Goal: Register for event/course

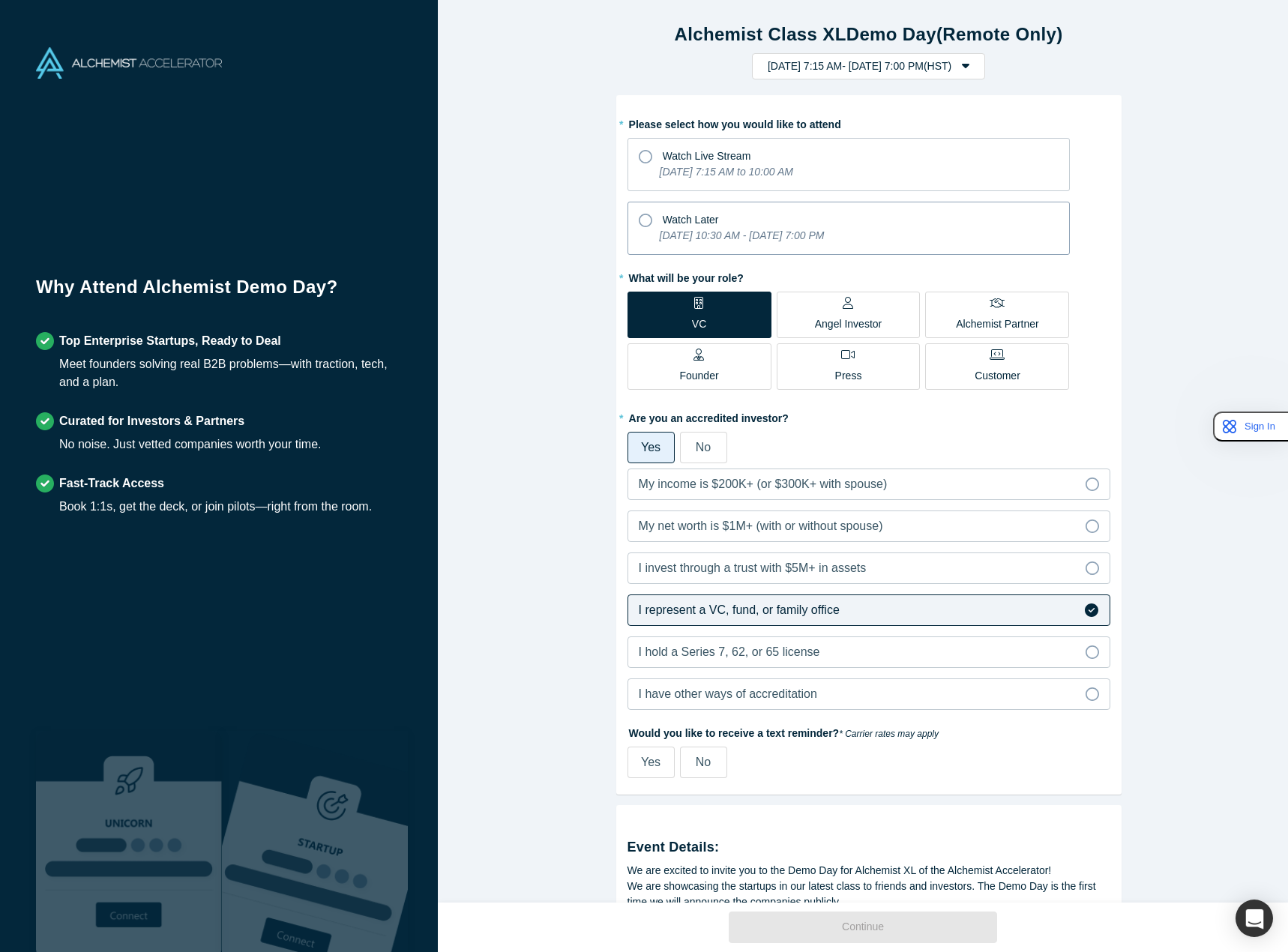
click at [793, 239] on icon "[DATE] 10:30 AM - [DATE] 7:00 PM" at bounding box center [742, 235] width 165 height 12
click at [0, 0] on input "Watch Later [DATE] 10:30 AM - [DATE] 7:00 PM" at bounding box center [0, 0] width 0 height 0
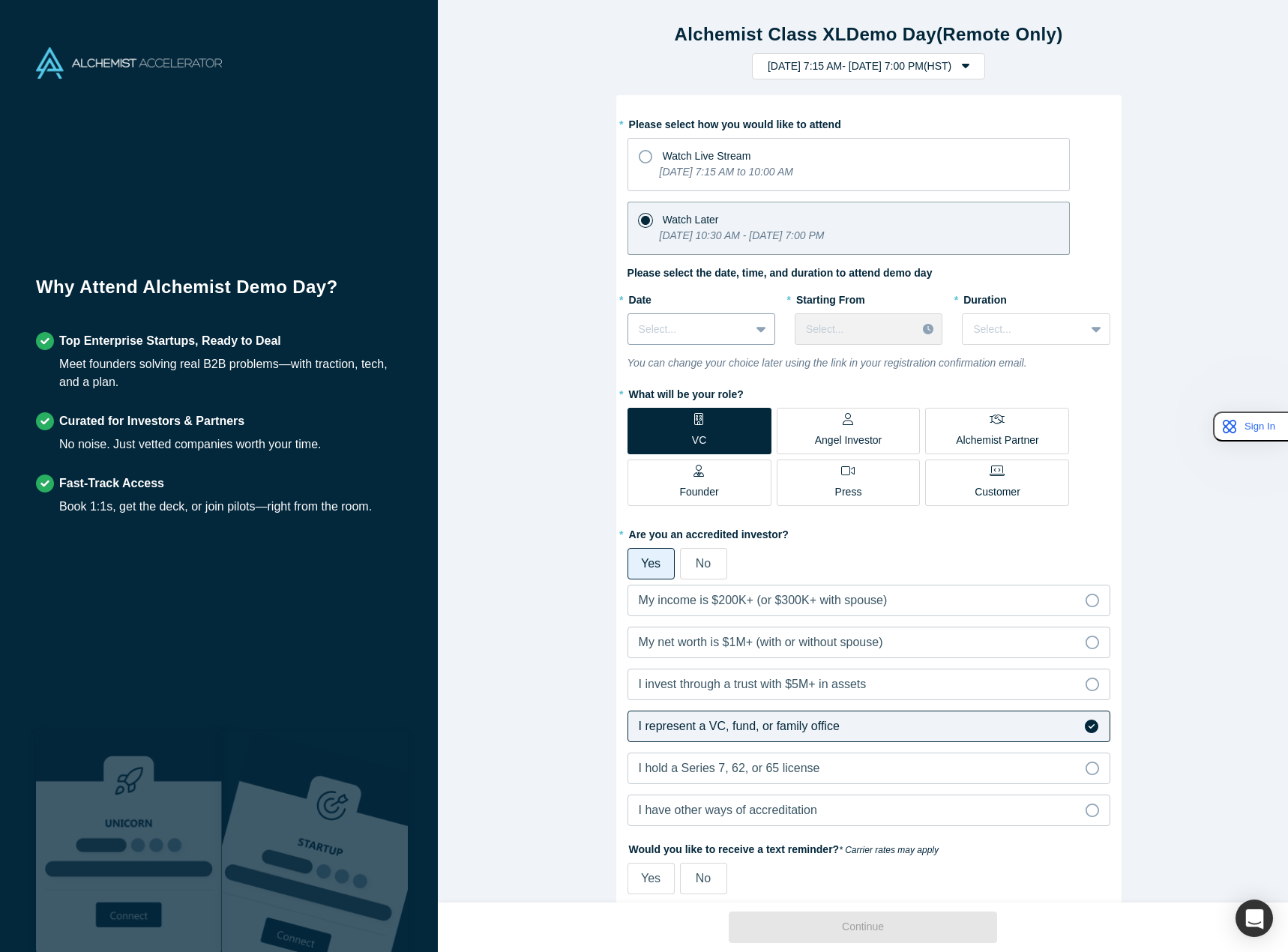
click at [712, 339] on div "Select..." at bounding box center [689, 329] width 121 height 25
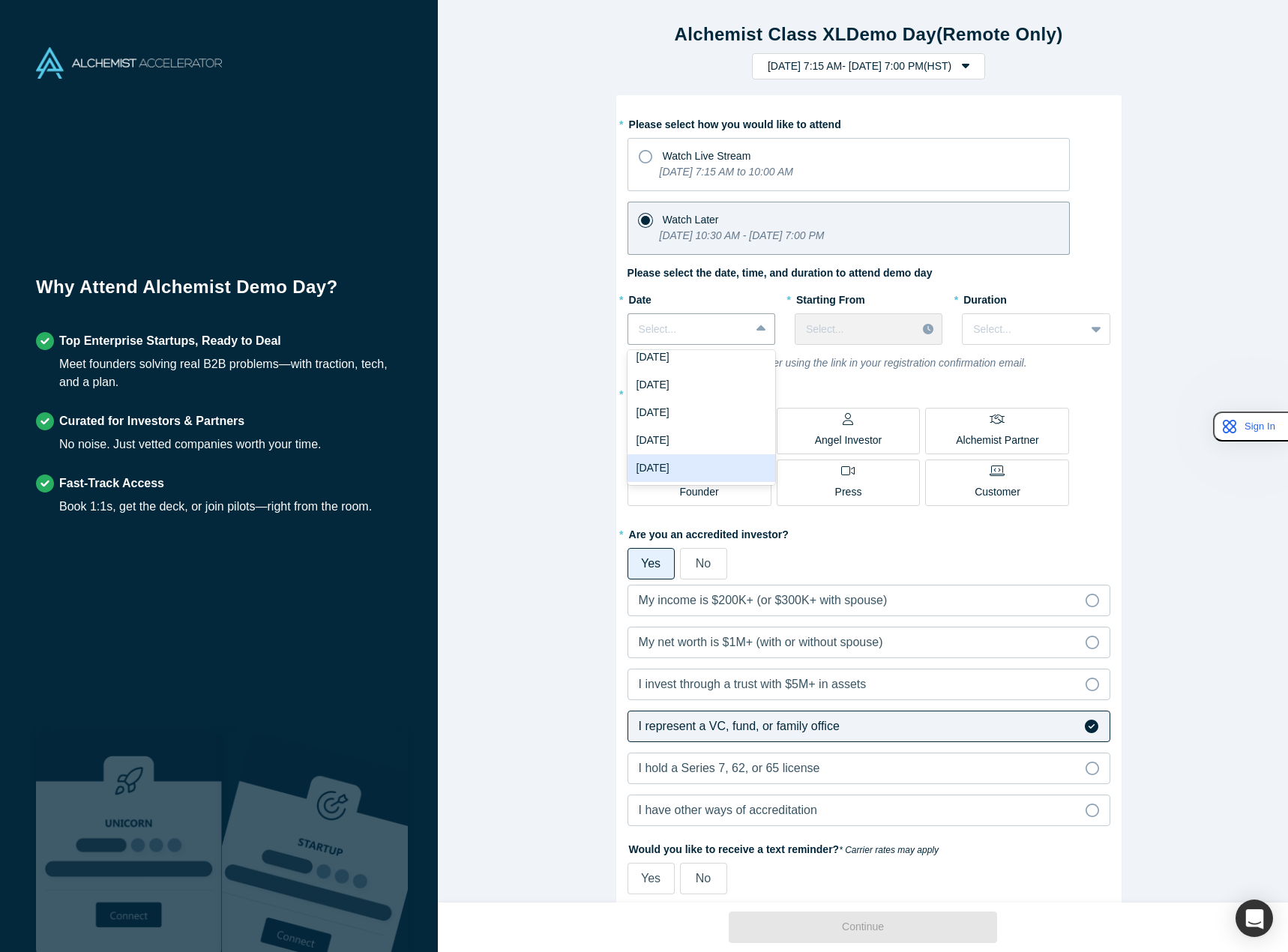
click at [700, 470] on div "[DATE]" at bounding box center [701, 468] width 148 height 28
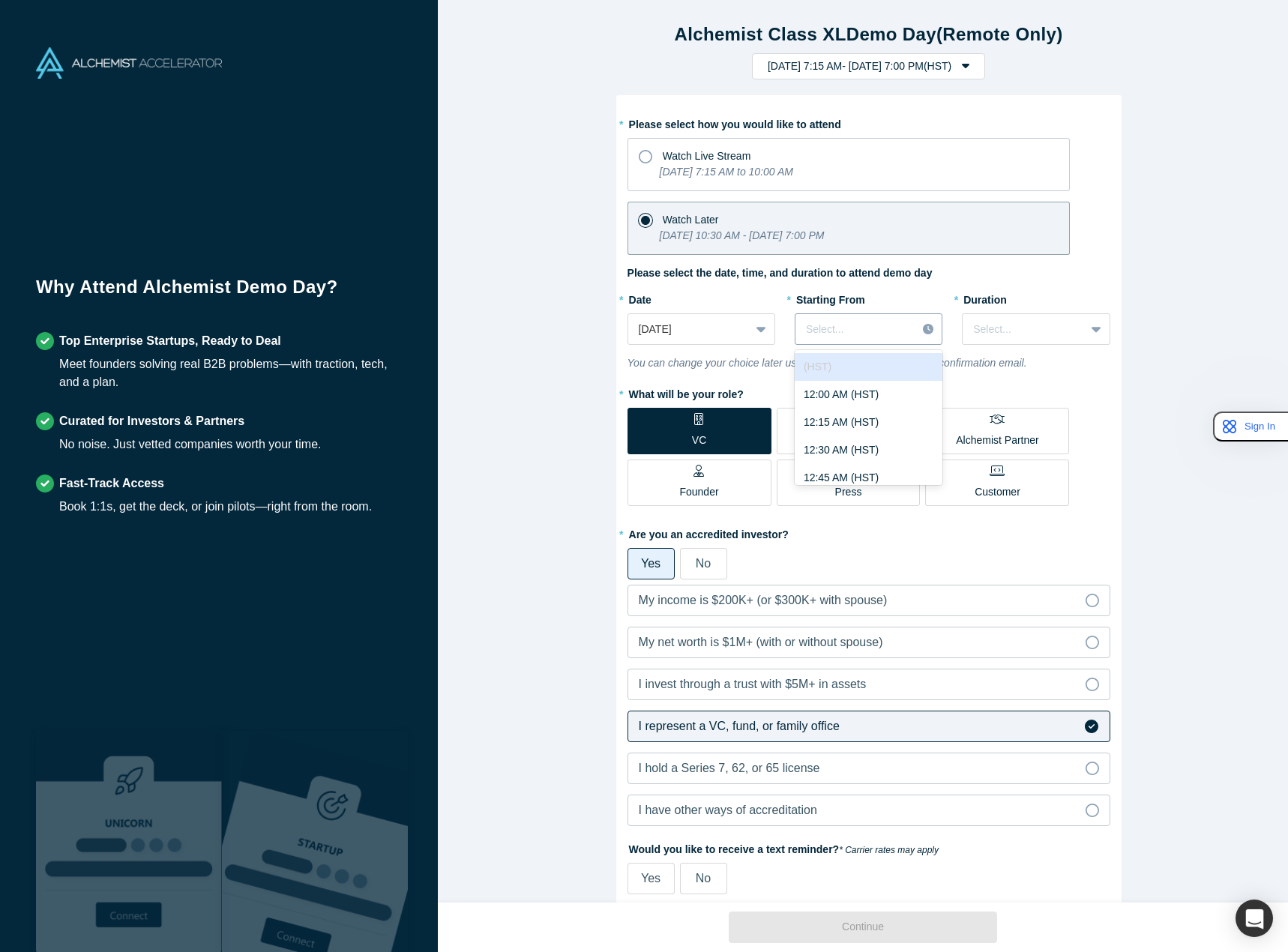
click at [898, 333] on div at bounding box center [856, 329] width 100 height 19
click at [891, 408] on div "5:30 AM (HST)" at bounding box center [868, 405] width 148 height 28
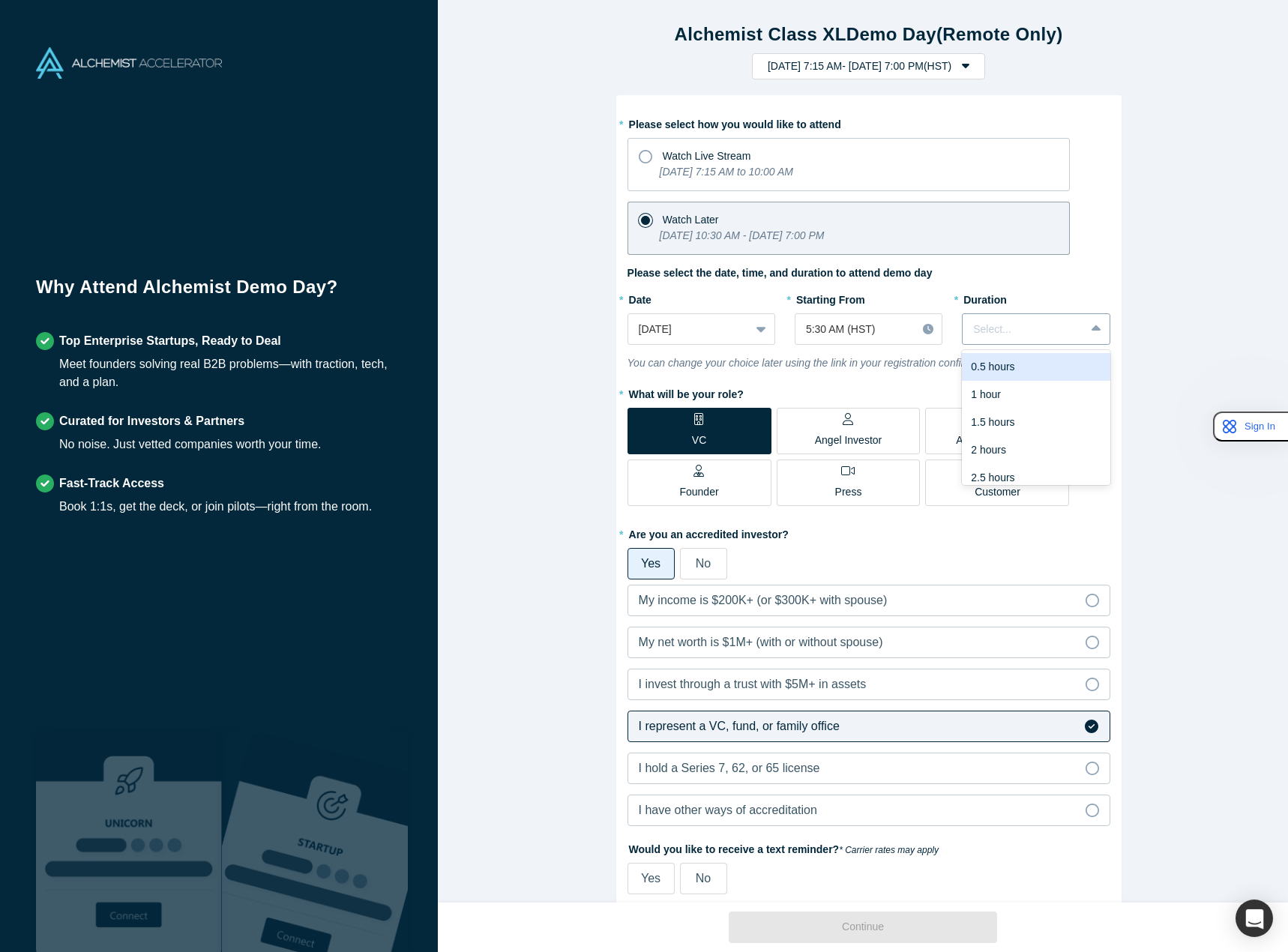
click at [1001, 314] on div "Select..." at bounding box center [1036, 328] width 148 height 32
click at [1007, 393] on div "1 hour" at bounding box center [1036, 395] width 148 height 28
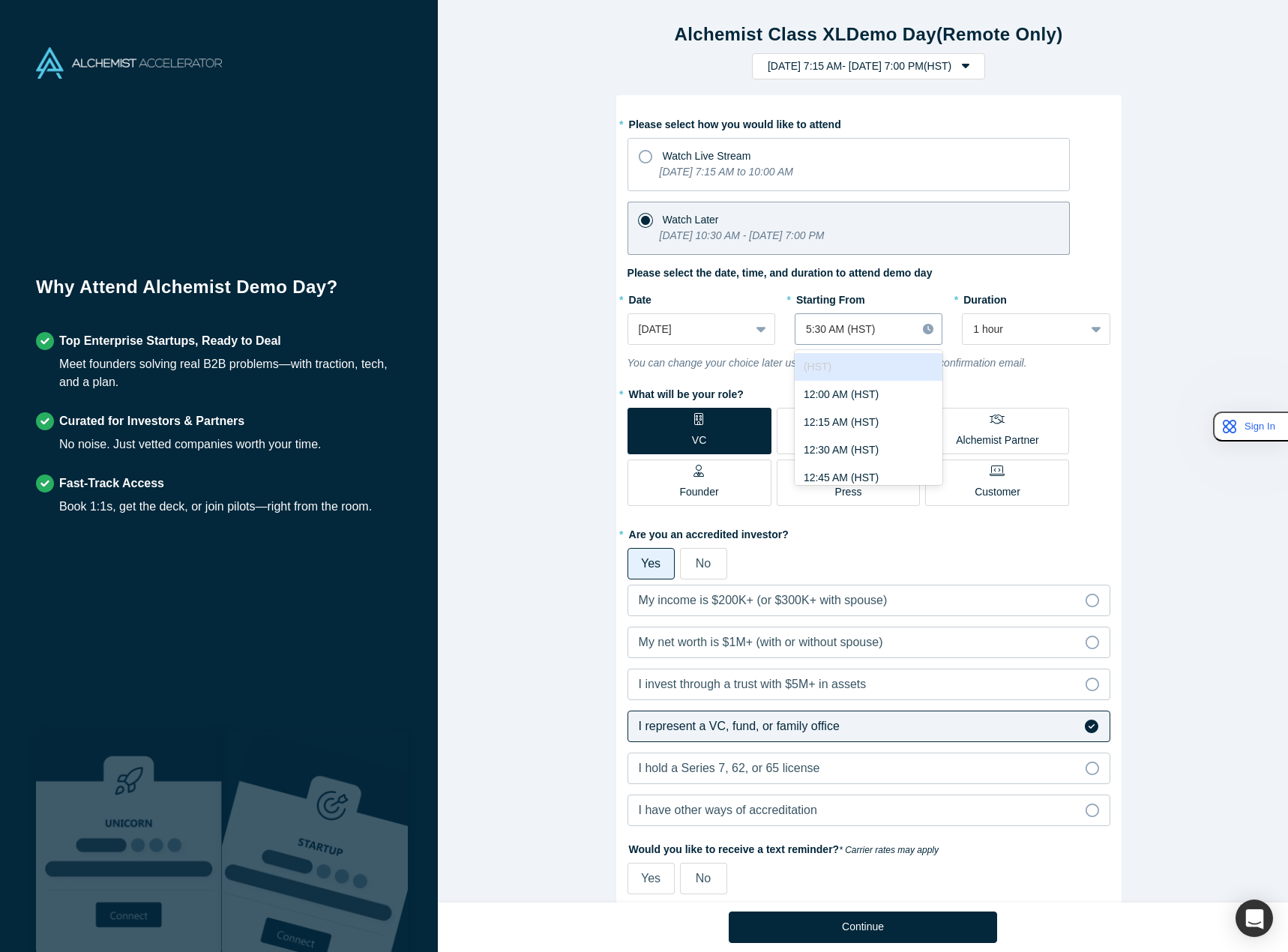
click at [870, 326] on div at bounding box center [856, 329] width 100 height 19
click at [995, 364] on icon "You can change your choice later using the link in your registration confirmati…" at bounding box center [827, 363] width 400 height 12
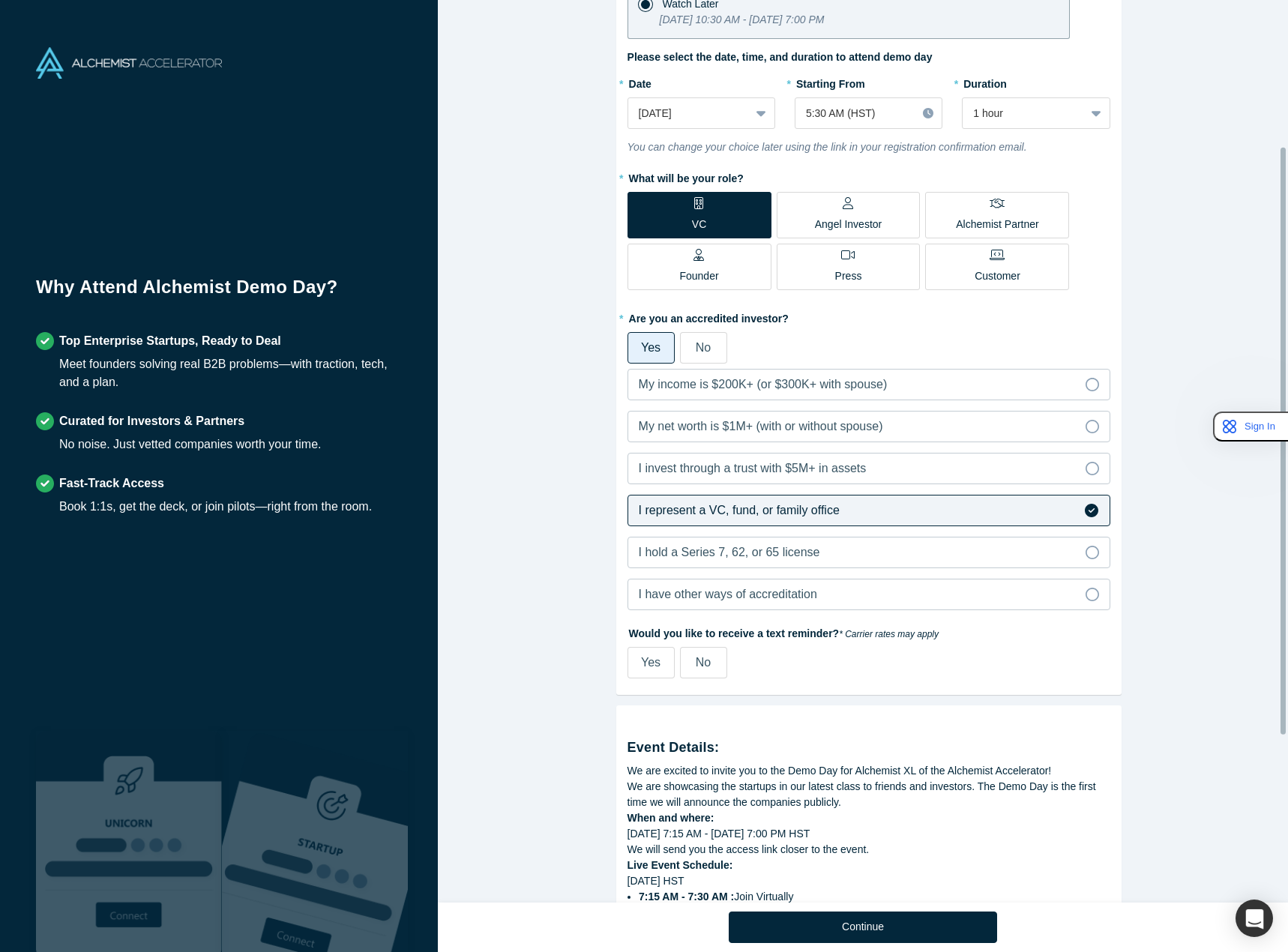
scroll to position [225, 0]
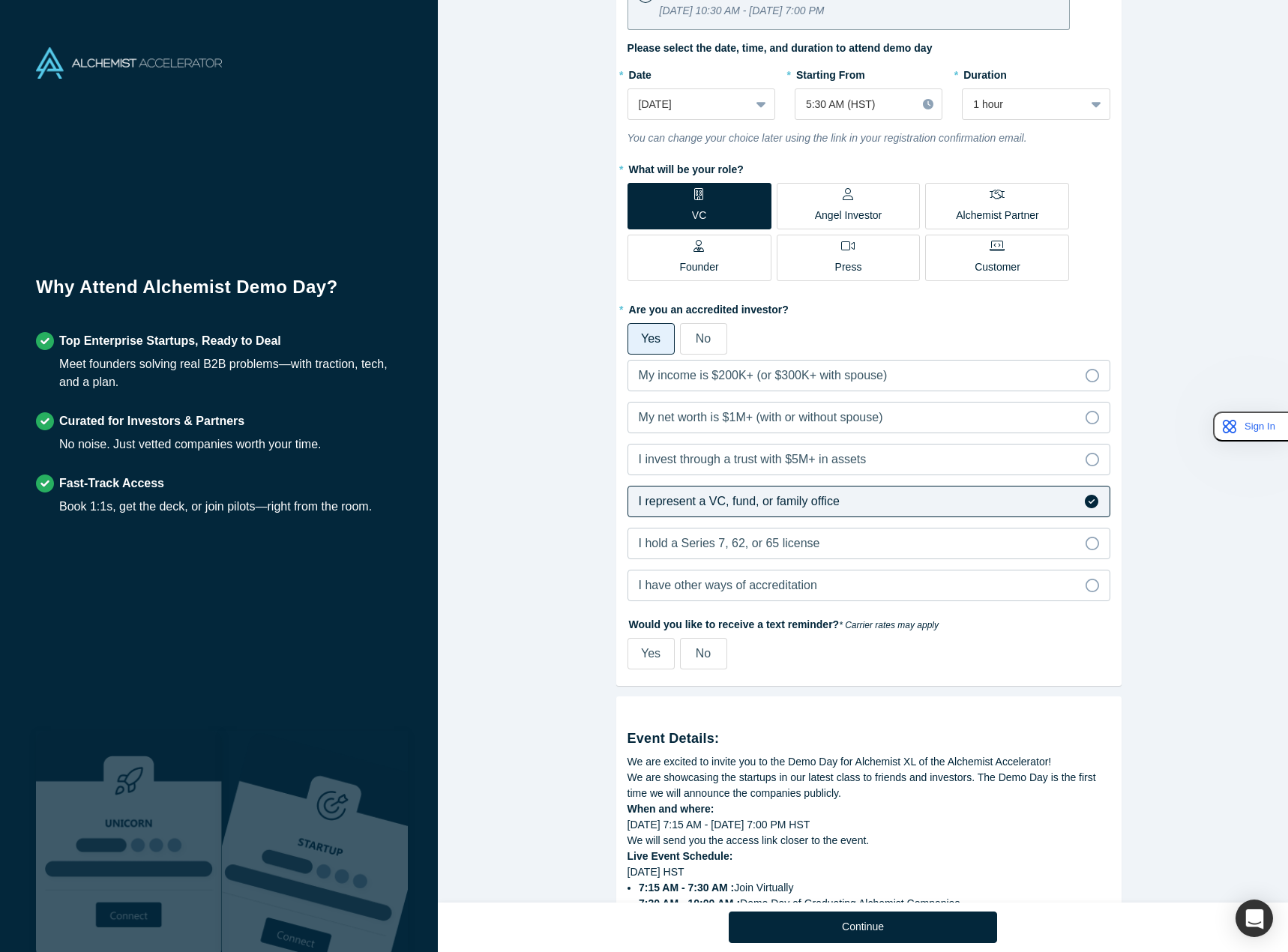
click at [654, 655] on label "Yes" at bounding box center [651, 653] width 47 height 32
click at [0, 0] on input "Yes" at bounding box center [0, 0] width 0 height 0
select select "US"
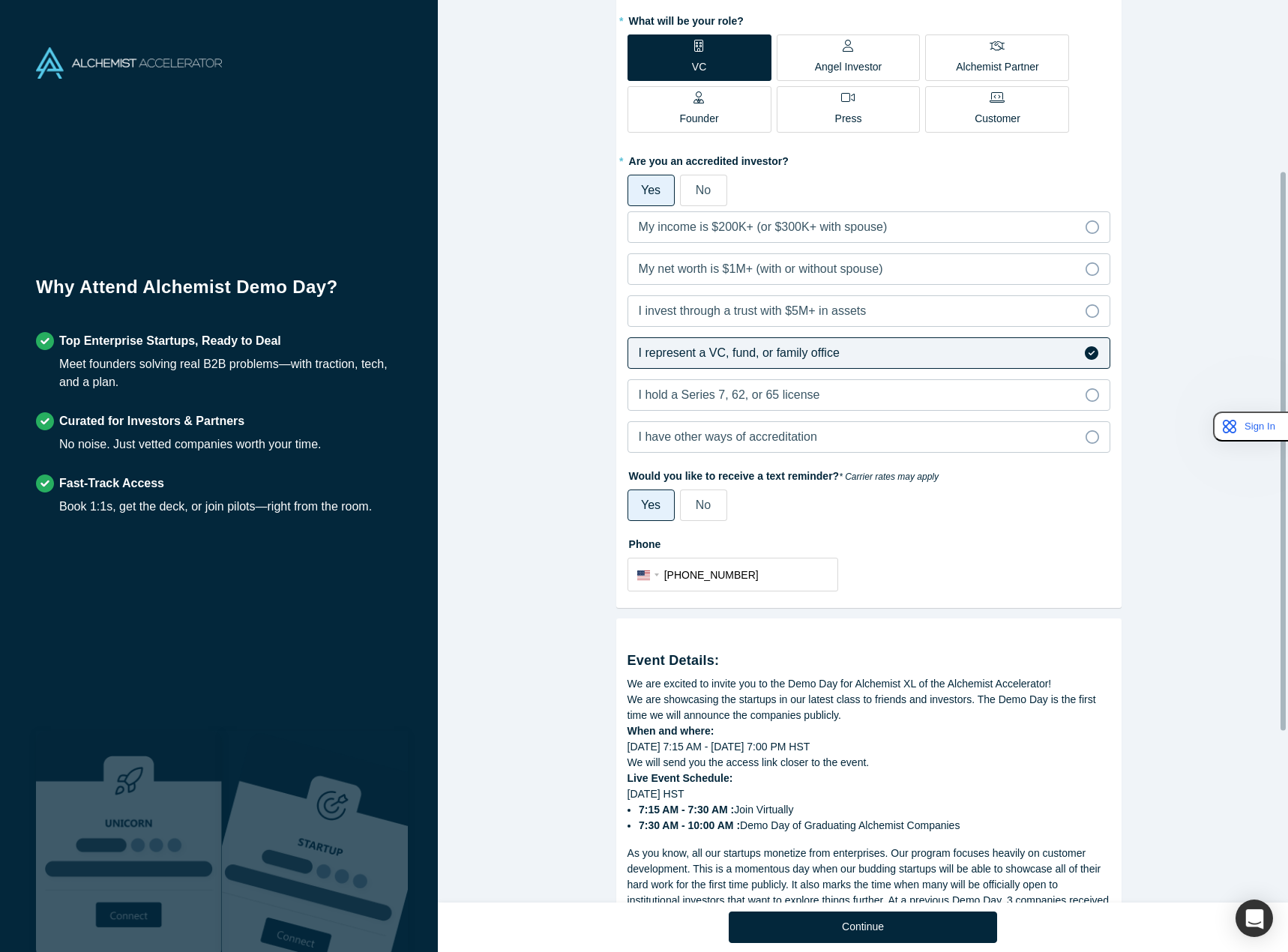
scroll to position [552, 0]
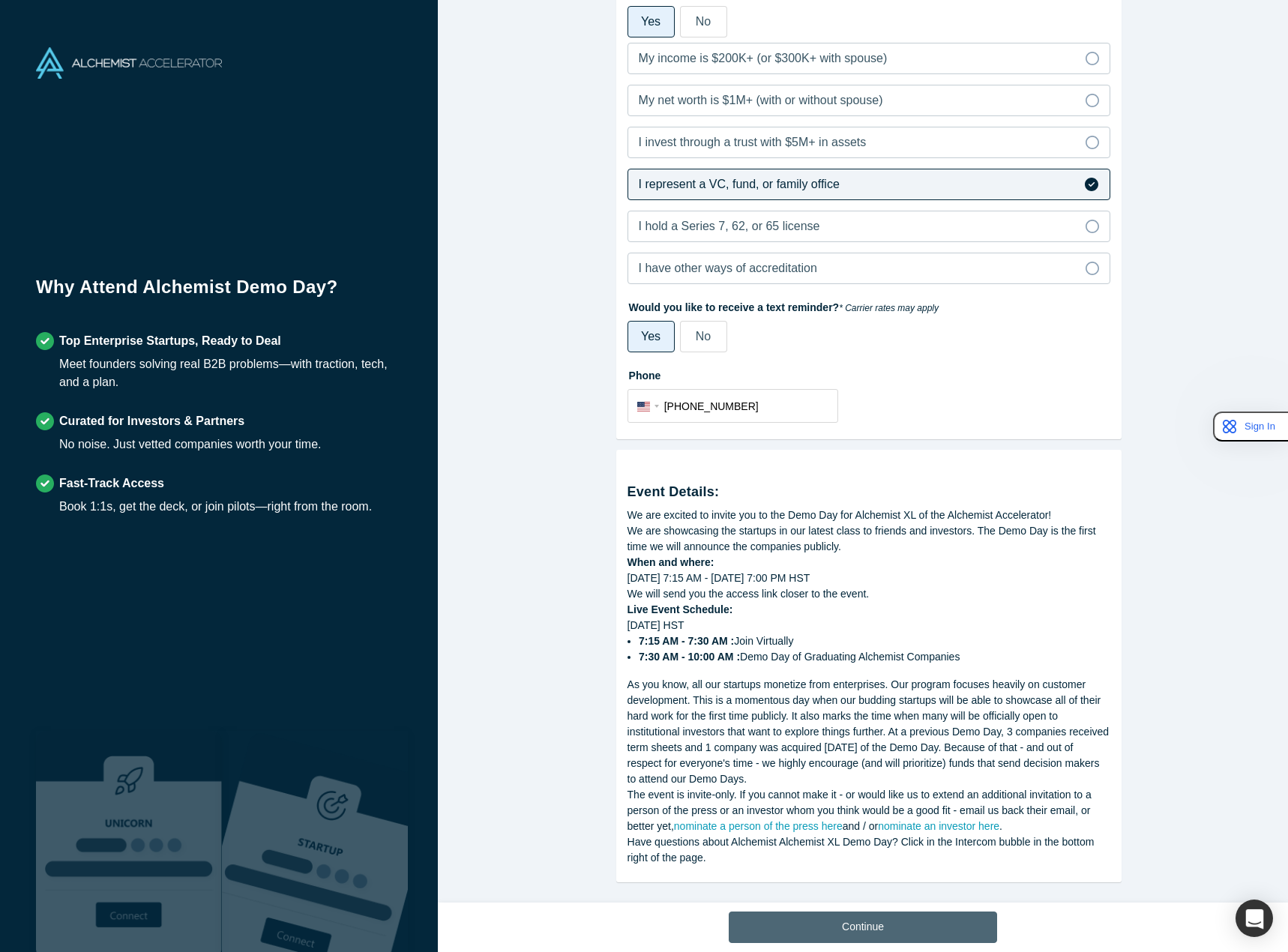
click at [798, 921] on button "Continue" at bounding box center [862, 927] width 269 height 32
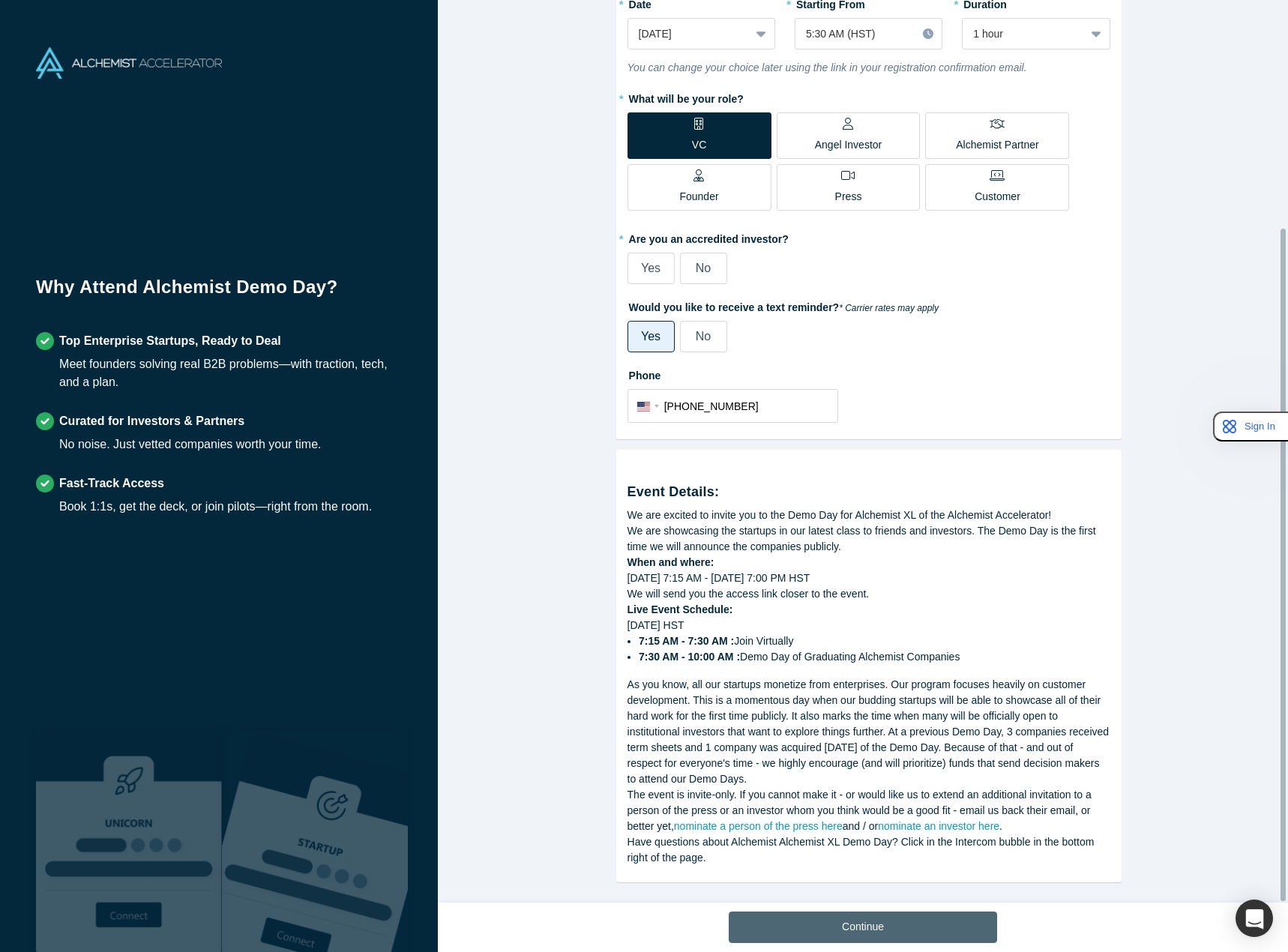
scroll to position [305, 0]
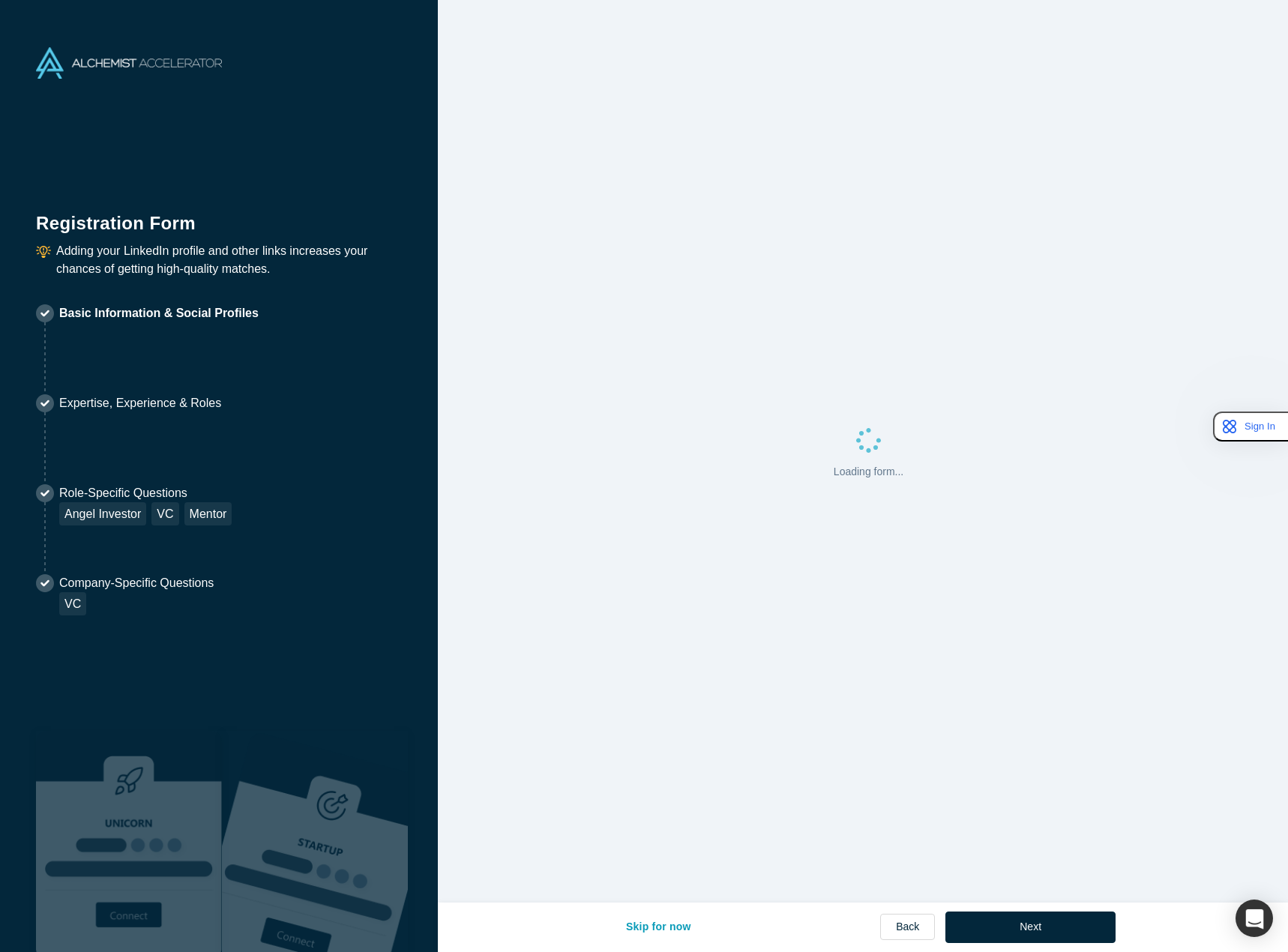
select select "US"
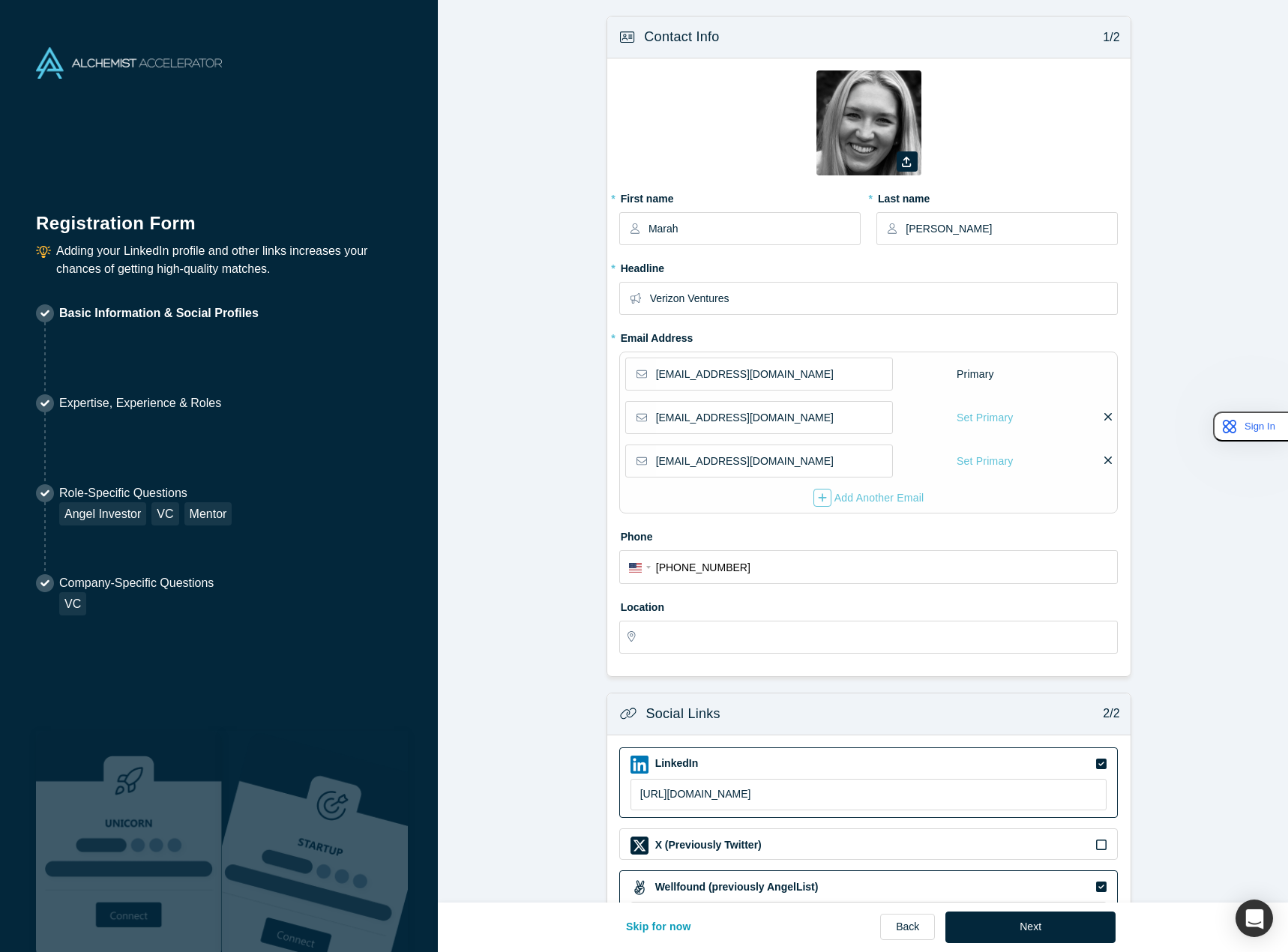
type input "[GEOGRAPHIC_DATA], [GEOGRAPHIC_DATA], [GEOGRAPHIC_DATA]"
click at [998, 418] on div "Set Primary" at bounding box center [985, 418] width 58 height 26
click at [0, 0] on input "Set Primary" at bounding box center [0, 0] width 0 height 0
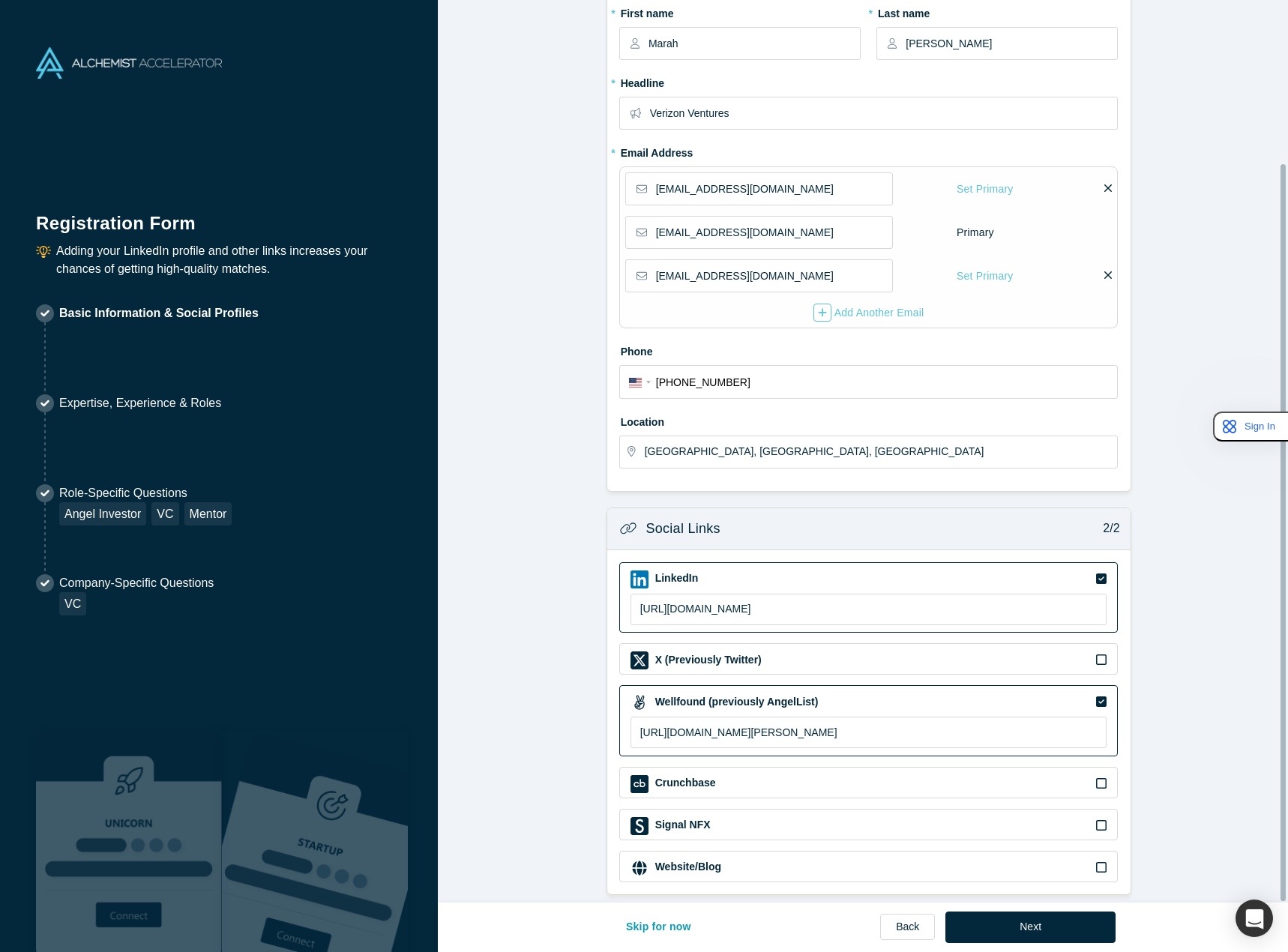
scroll to position [200, 0]
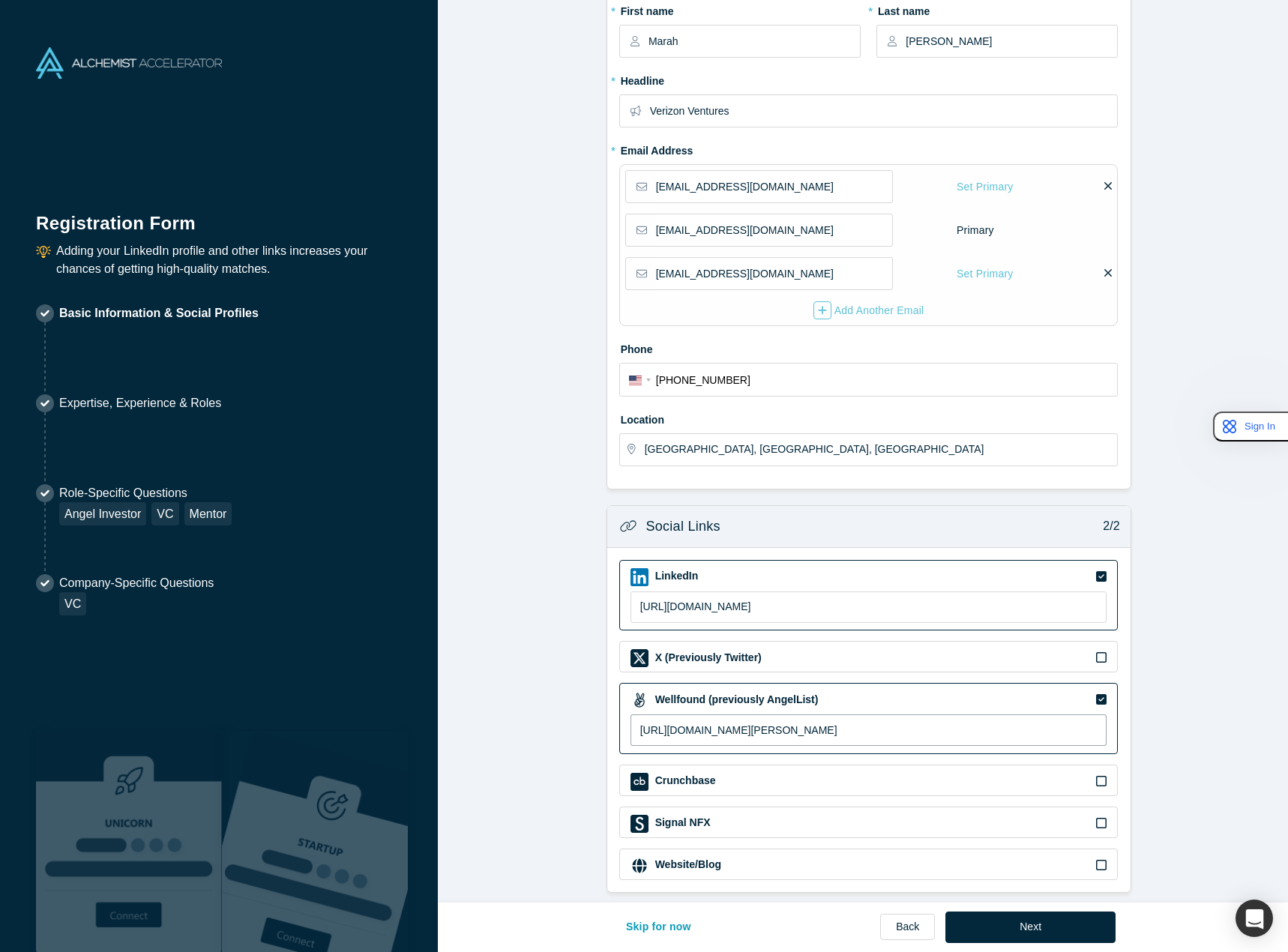
drag, startPoint x: 858, startPoint y: 721, endPoint x: 622, endPoint y: 710, distance: 236.3
click at [622, 710] on div "Wellfound (previously AngelList) [URL][DOMAIN_NAME][PERSON_NAME]" at bounding box center [868, 719] width 499 height 72
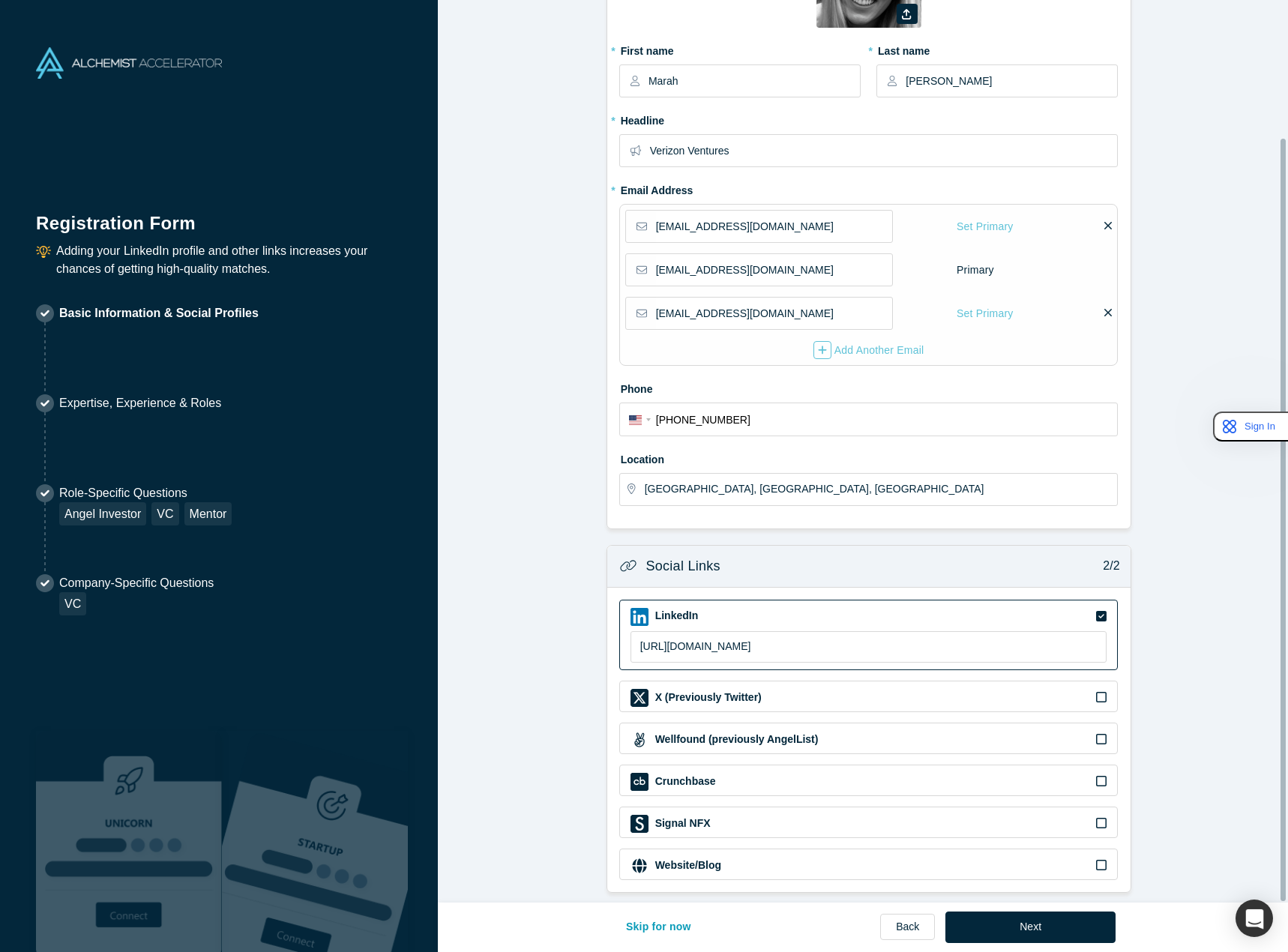
scroll to position [160, 0]
click at [958, 734] on div "Wellfound (previously AngelList)" at bounding box center [868, 740] width 477 height 18
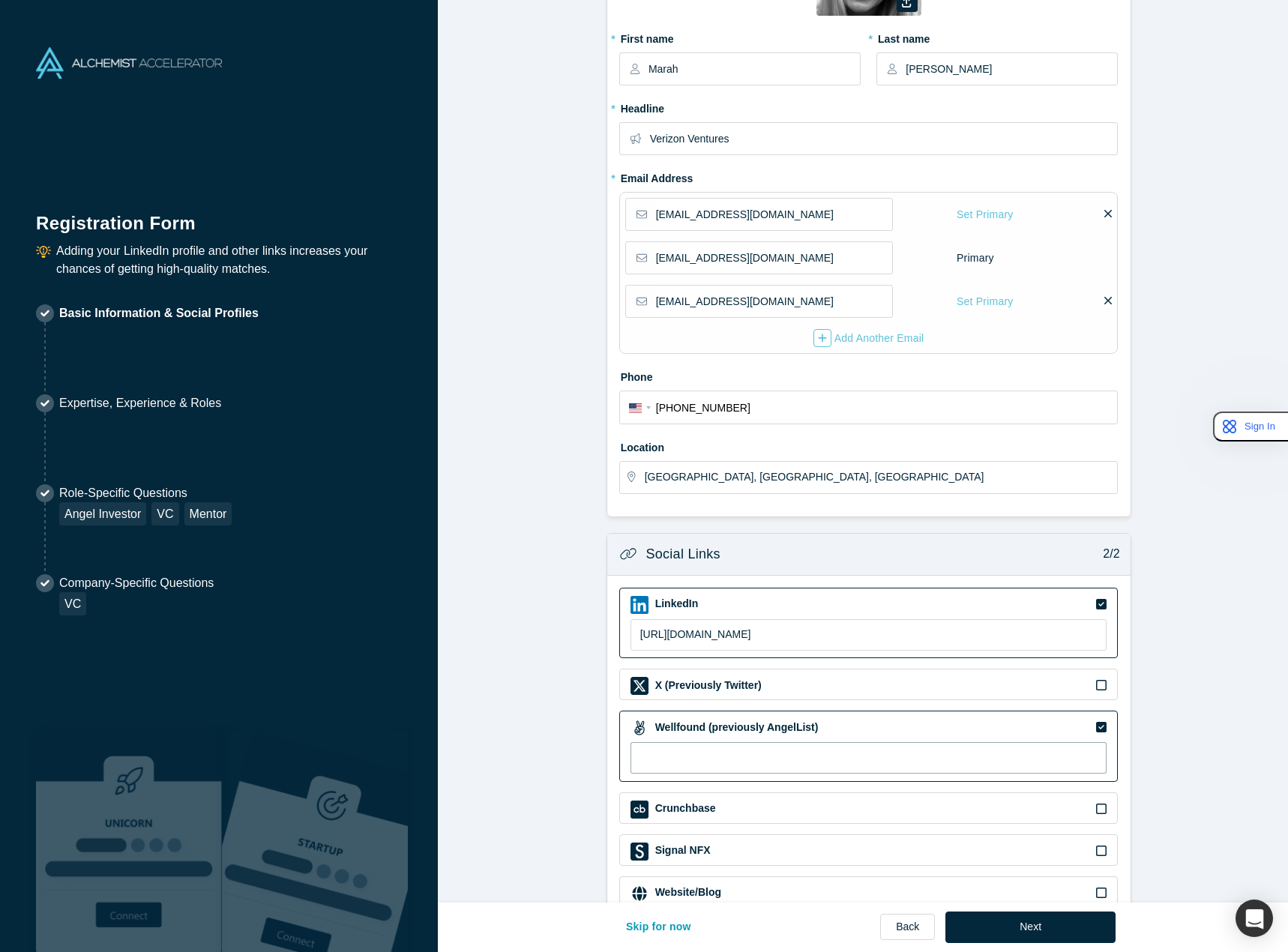
click at [902, 756] on input at bounding box center [868, 758] width 477 height 32
click at [1178, 660] on form "Contact Info 1/2 Zoom Save Remove Upload New * First name Marah * Last name [PE…" at bounding box center [868, 388] width 862 height 1065
click at [1096, 727] on icon at bounding box center [1101, 728] width 10 height 10
click at [0, 0] on input "checkbox" at bounding box center [0, 0] width 0 height 0
